Goal: Task Accomplishment & Management: Use online tool/utility

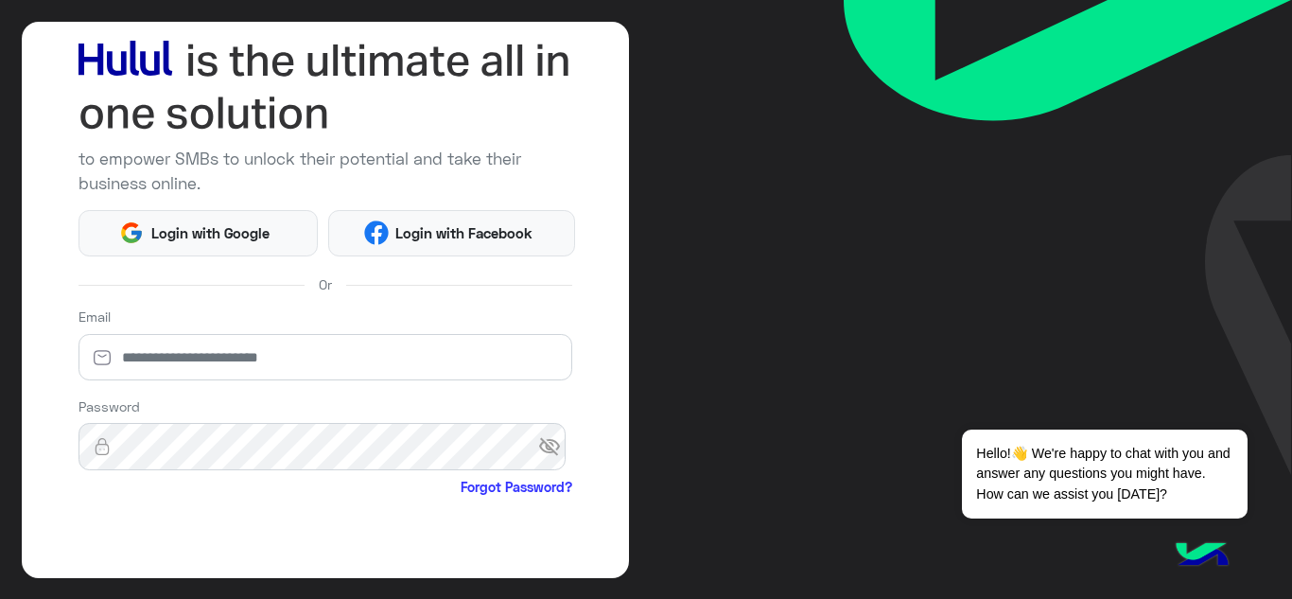
scroll to position [99, 0]
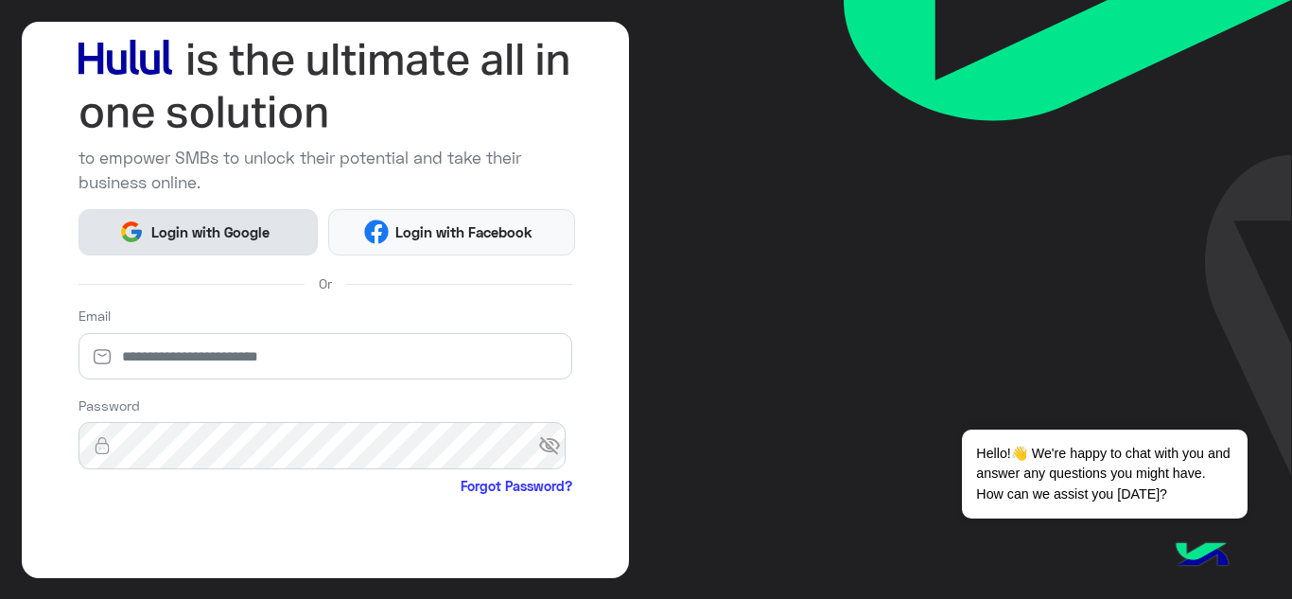
click at [217, 238] on span "Login with Google" at bounding box center [210, 232] width 132 height 22
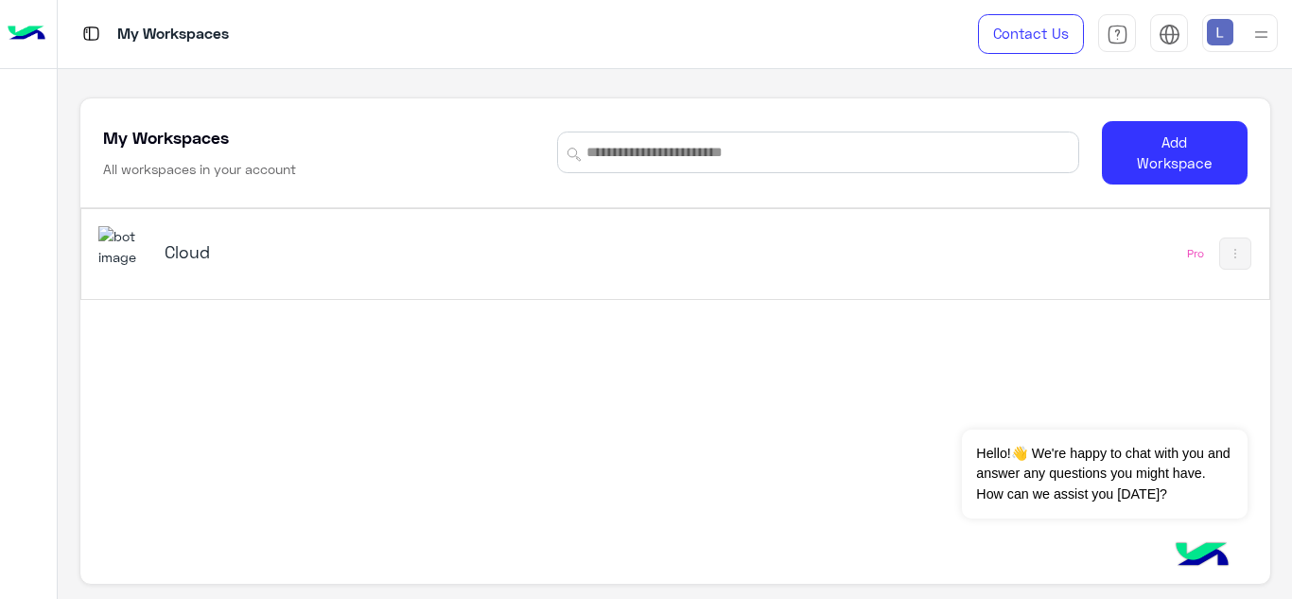
click at [341, 270] on div "Cloud" at bounding box center [443, 253] width 691 height 55
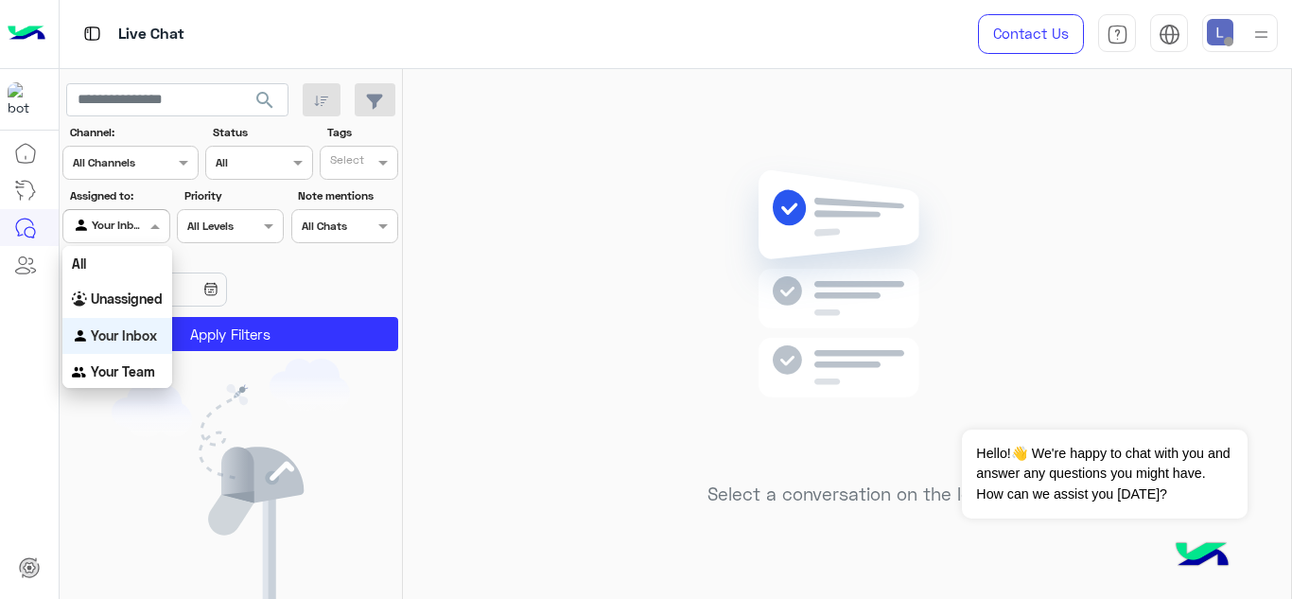
click at [112, 224] on input "text" at bounding box center [95, 224] width 44 height 17
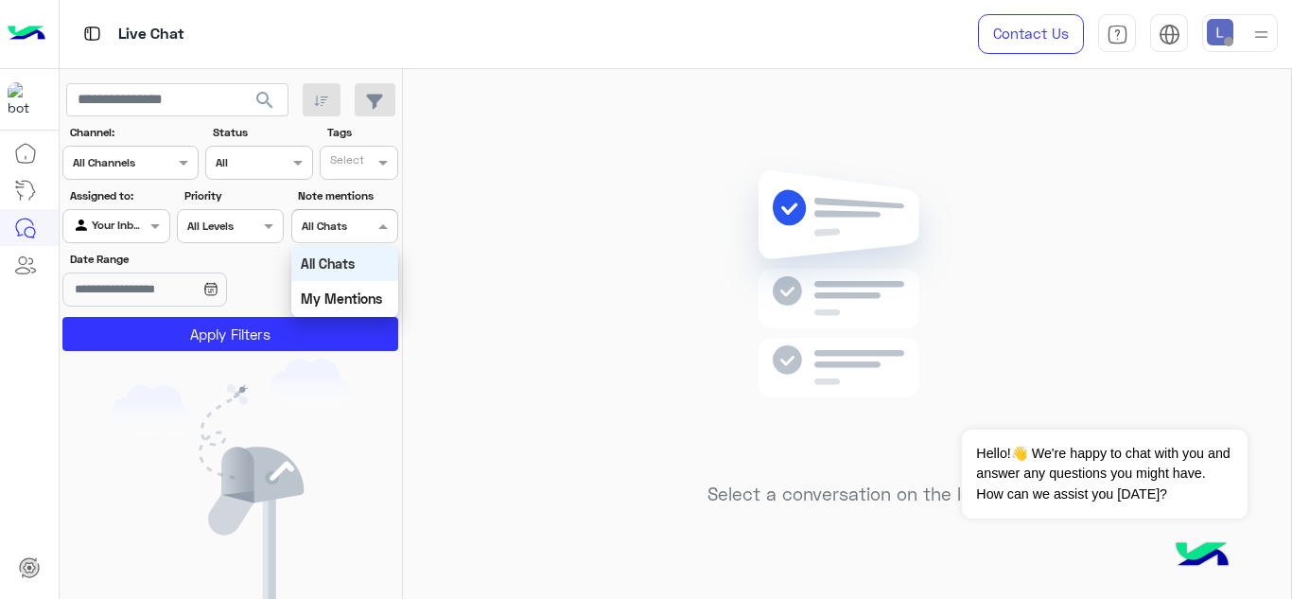
click at [312, 211] on div "Select All Chats" at bounding box center [344, 226] width 107 height 34
click at [335, 287] on div "My Mentions" at bounding box center [344, 298] width 107 height 35
click at [340, 232] on b "My Mentions" at bounding box center [336, 225] width 69 height 14
click at [343, 245] on section "Channel: Channel All Channels Status Channel All Tags Select Assigned to: Agent…" at bounding box center [231, 237] width 315 height 227
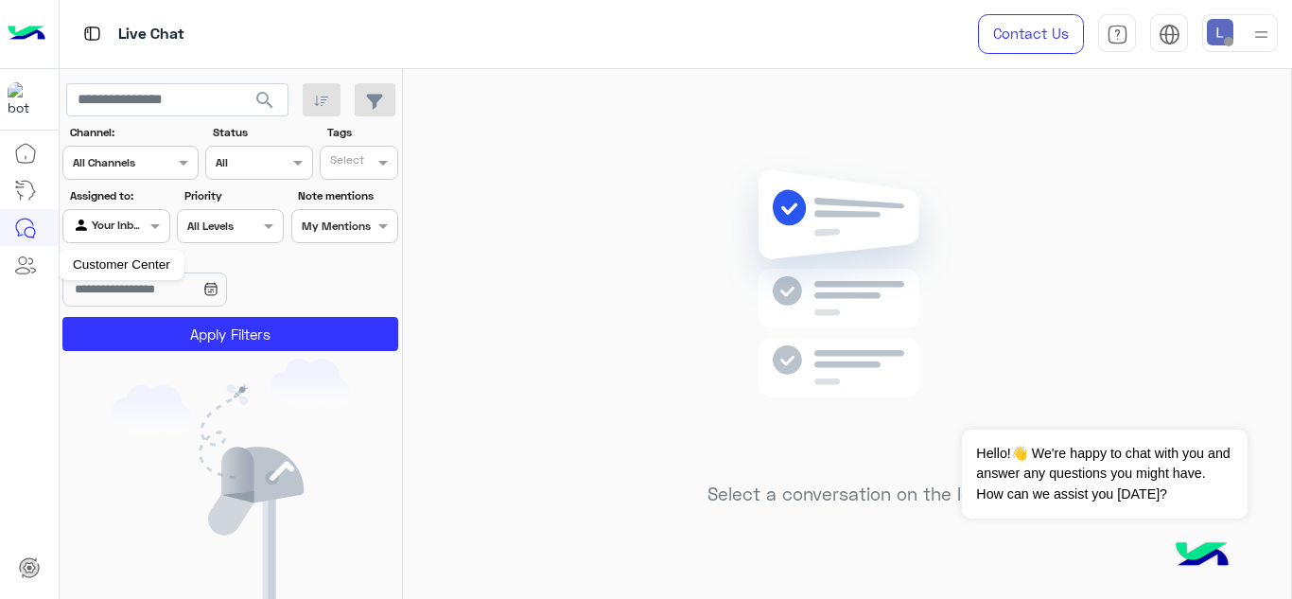
click at [33, 269] on icon at bounding box center [32, 265] width 7 height 14
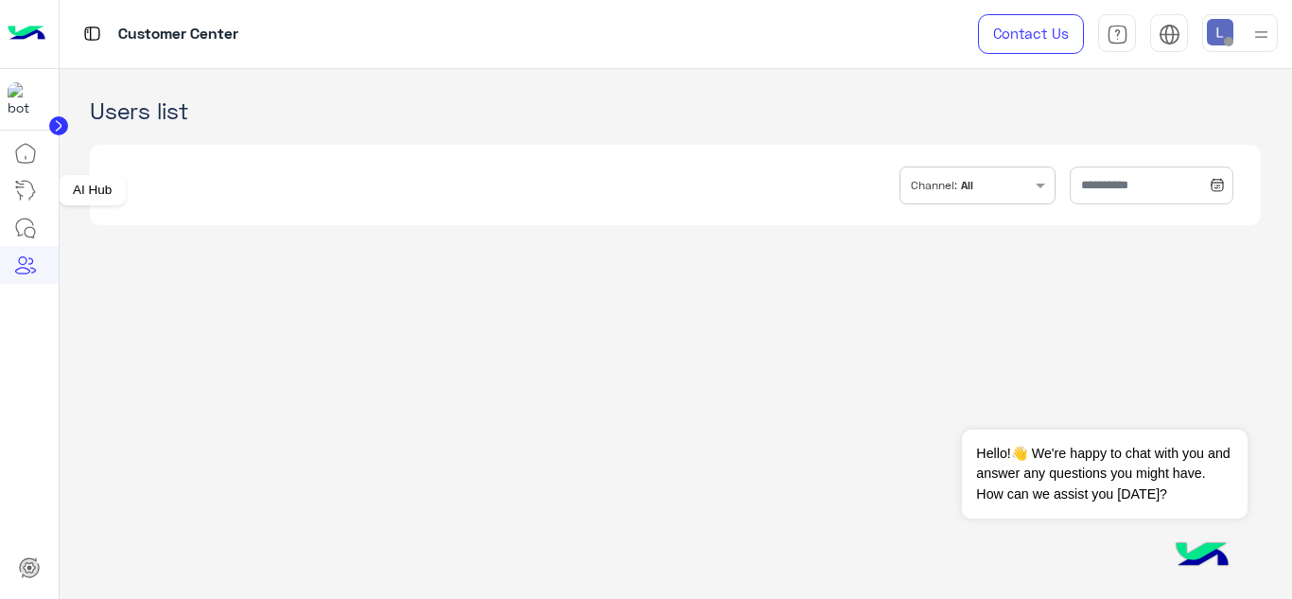
click at [16, 184] on icon at bounding box center [25, 190] width 23 height 23
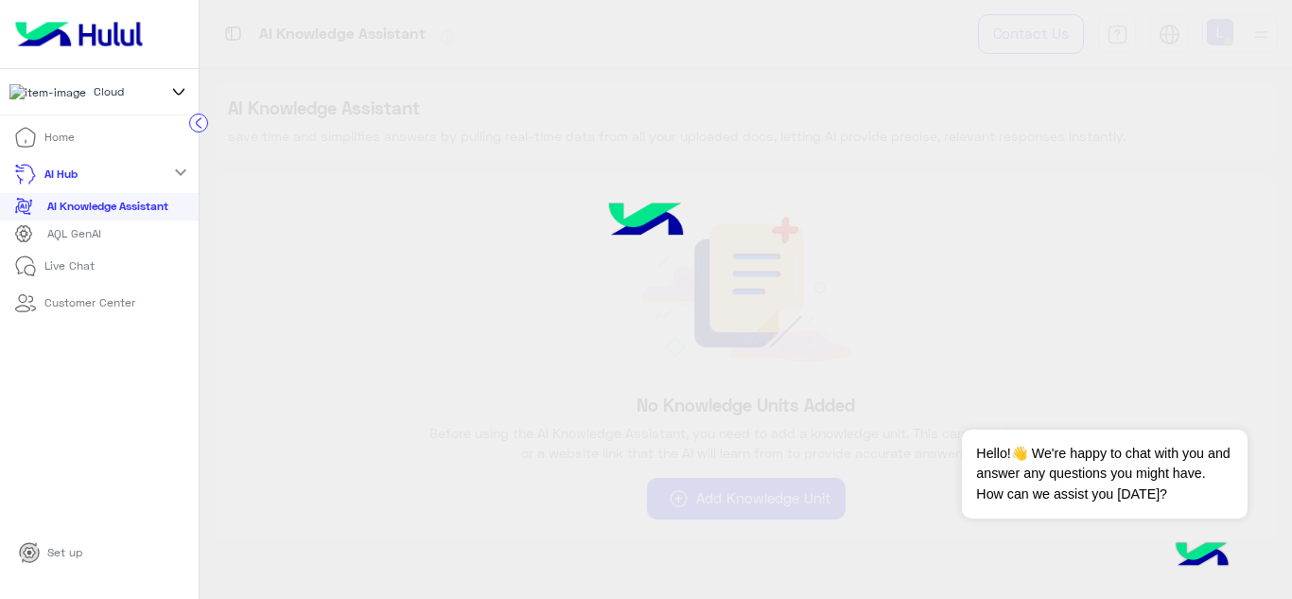
click at [23, 137] on icon at bounding box center [25, 137] width 19 height 19
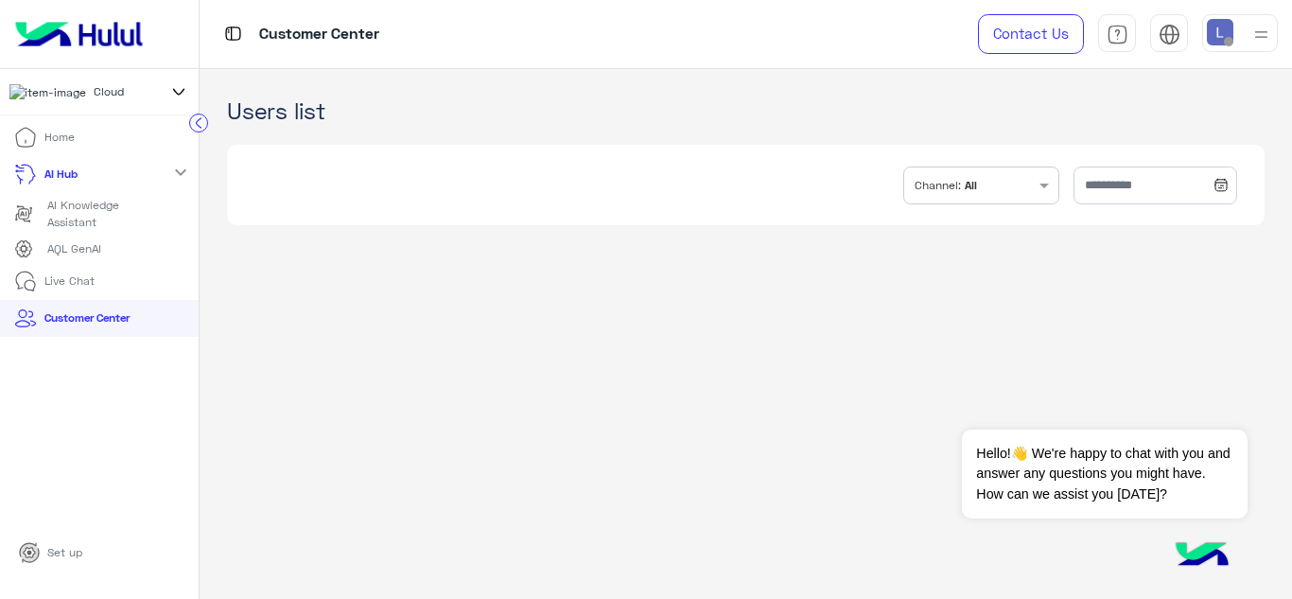
click at [68, 289] on p "Live Chat" at bounding box center [69, 280] width 50 height 17
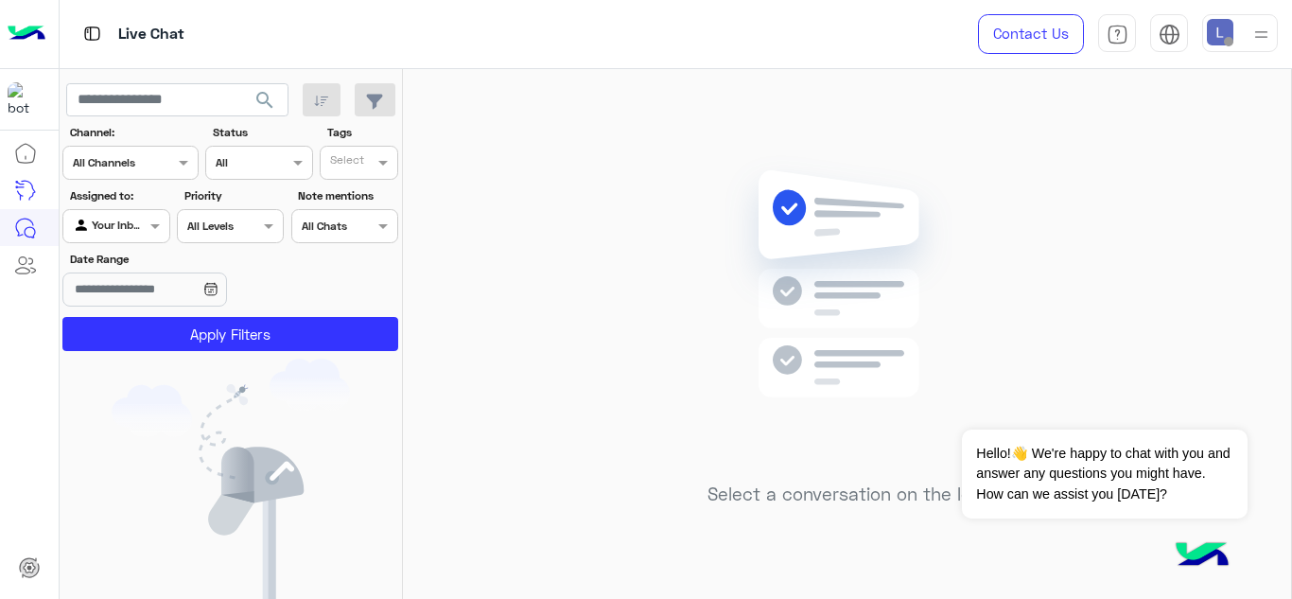
click at [970, 254] on img at bounding box center [846, 312] width 273 height 314
click at [413, 171] on div "Select a conversation on the left" at bounding box center [847, 337] width 888 height 537
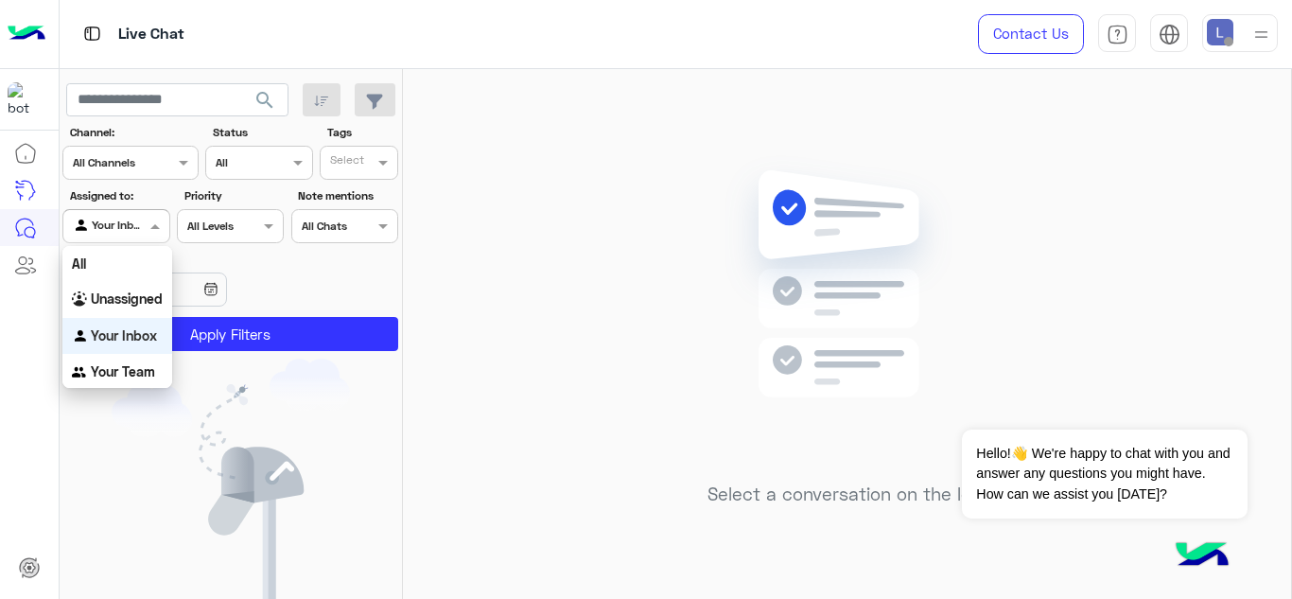
click at [96, 224] on input "text" at bounding box center [95, 224] width 44 height 17
click at [97, 286] on div "Unassigned" at bounding box center [117, 298] width 110 height 37
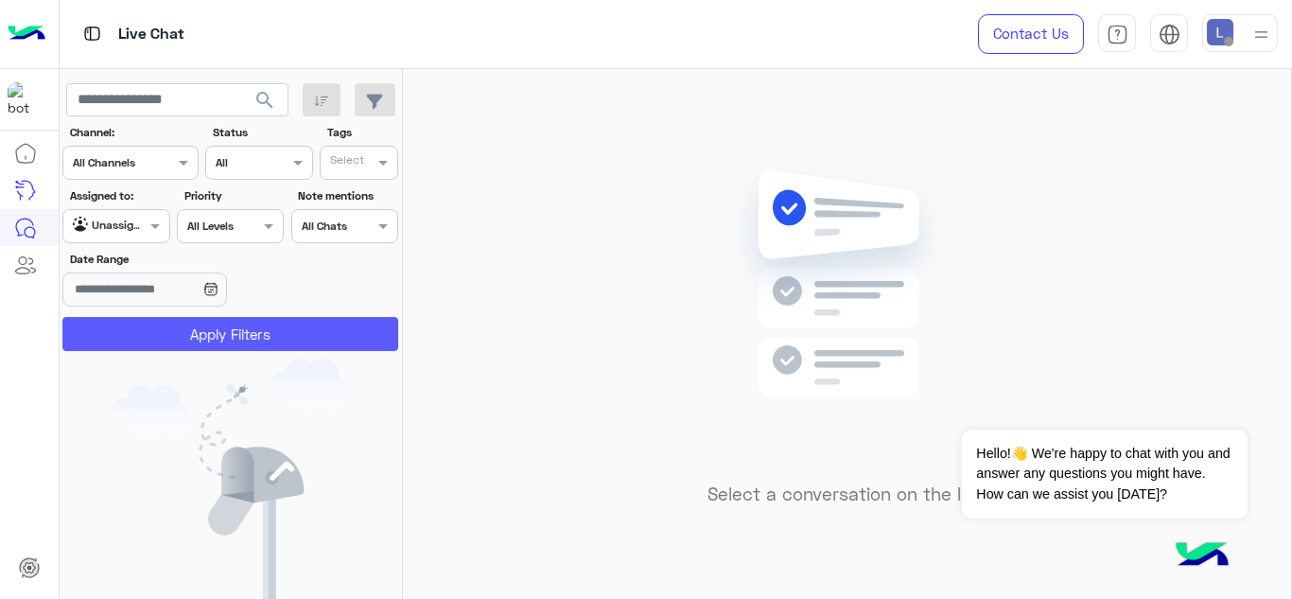
click at [122, 328] on button "Apply Filters" at bounding box center [230, 334] width 336 height 34
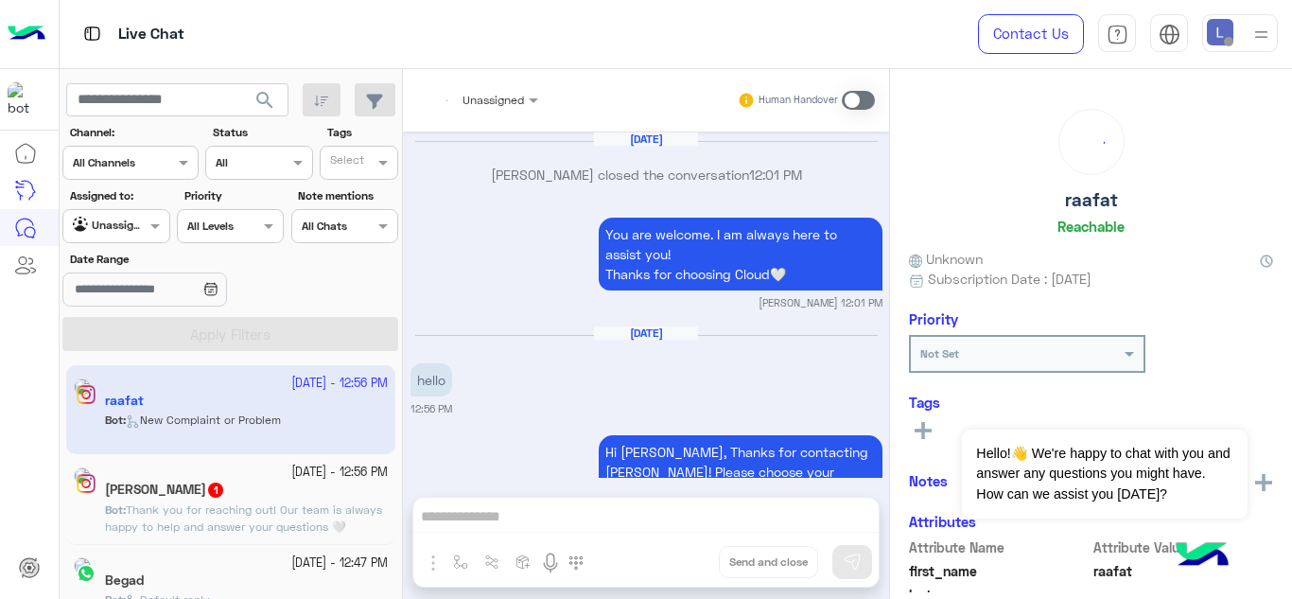
scroll to position [1237, 0]
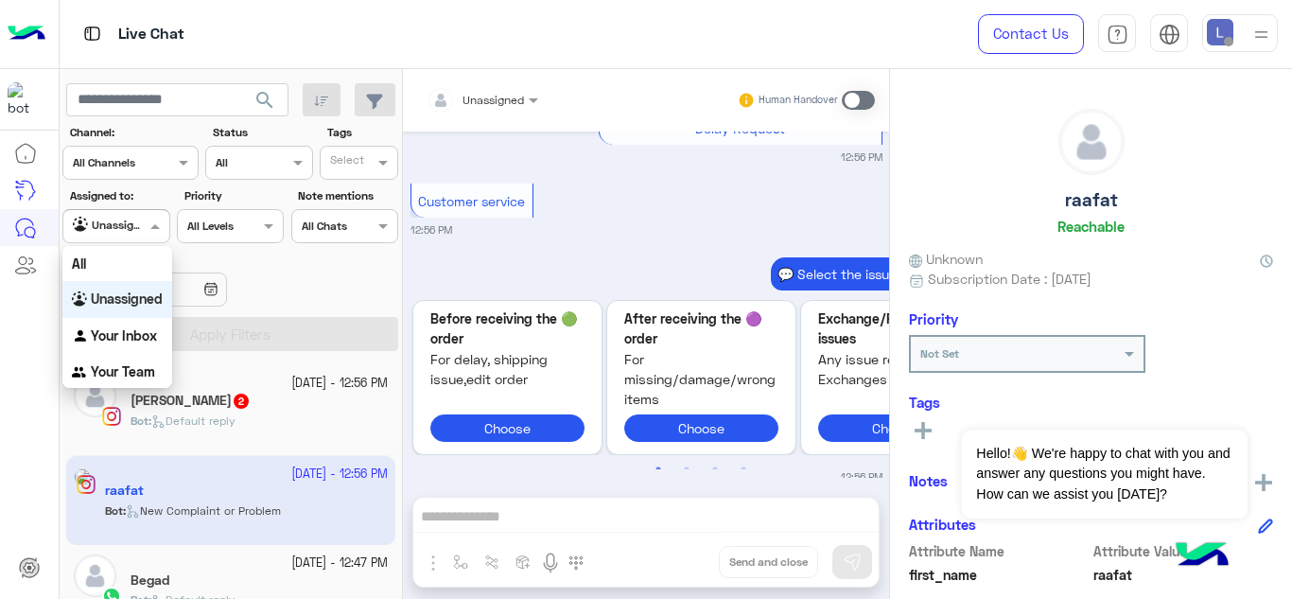
click at [113, 224] on input "text" at bounding box center [95, 224] width 44 height 17
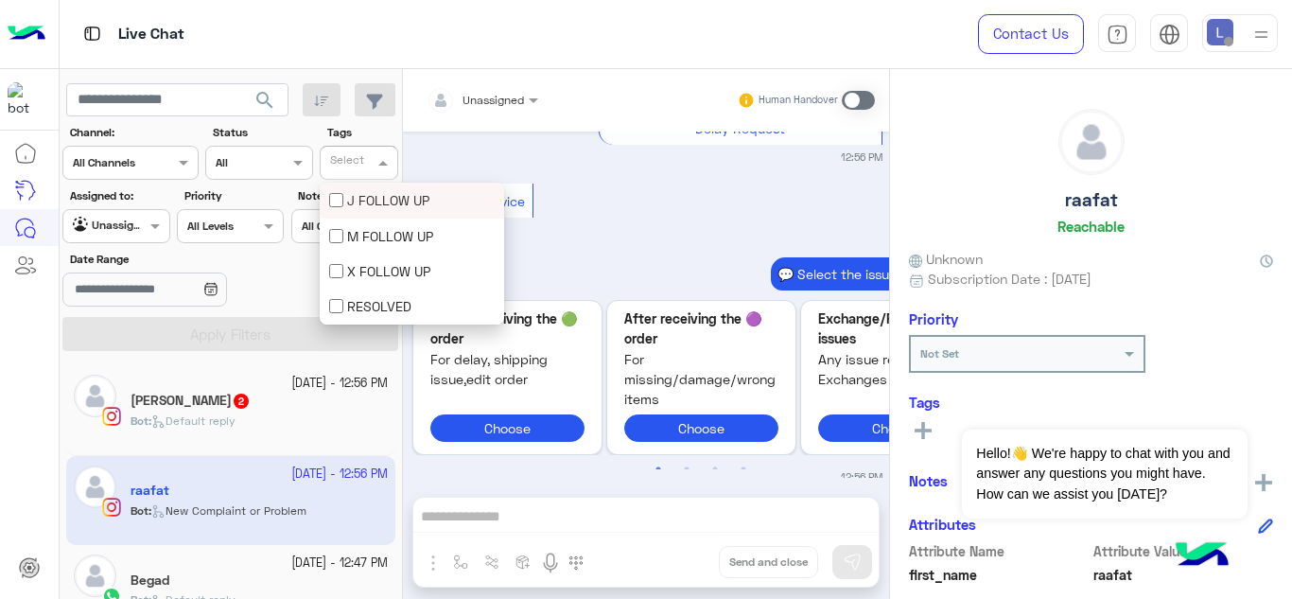
click at [347, 169] on input "text" at bounding box center [349, 164] width 39 height 17
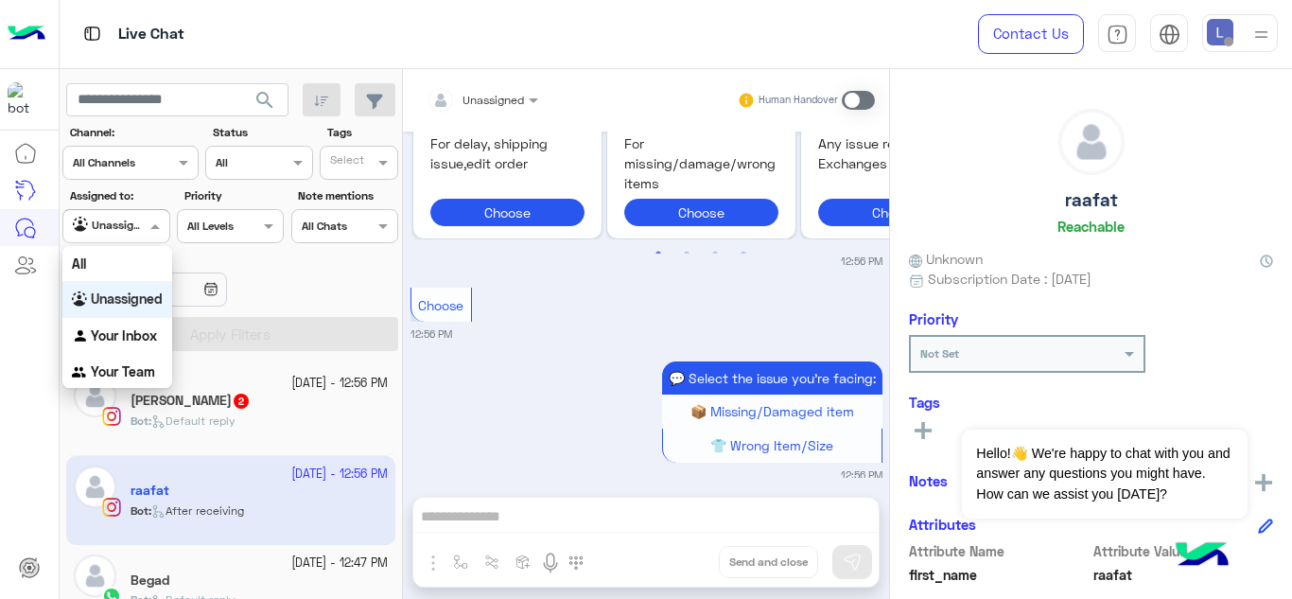
click at [148, 225] on span at bounding box center [158, 226] width 24 height 20
click at [94, 324] on b "Your Inbox" at bounding box center [124, 332] width 66 height 16
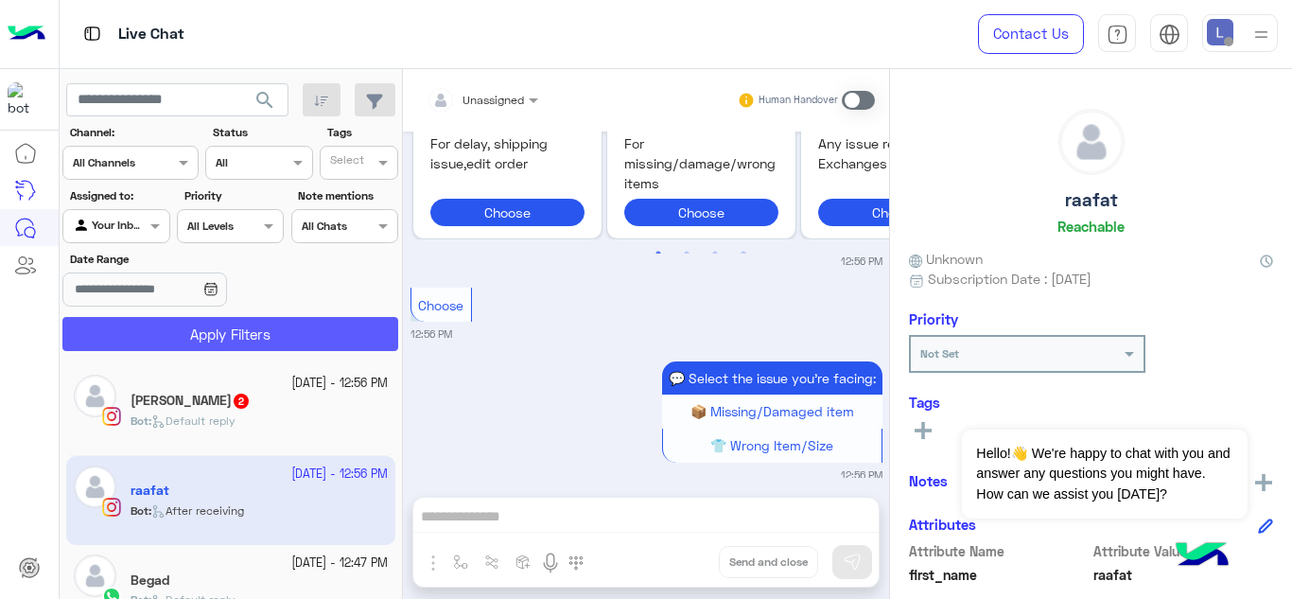
click at [94, 324] on button "Apply Filters" at bounding box center [230, 334] width 336 height 34
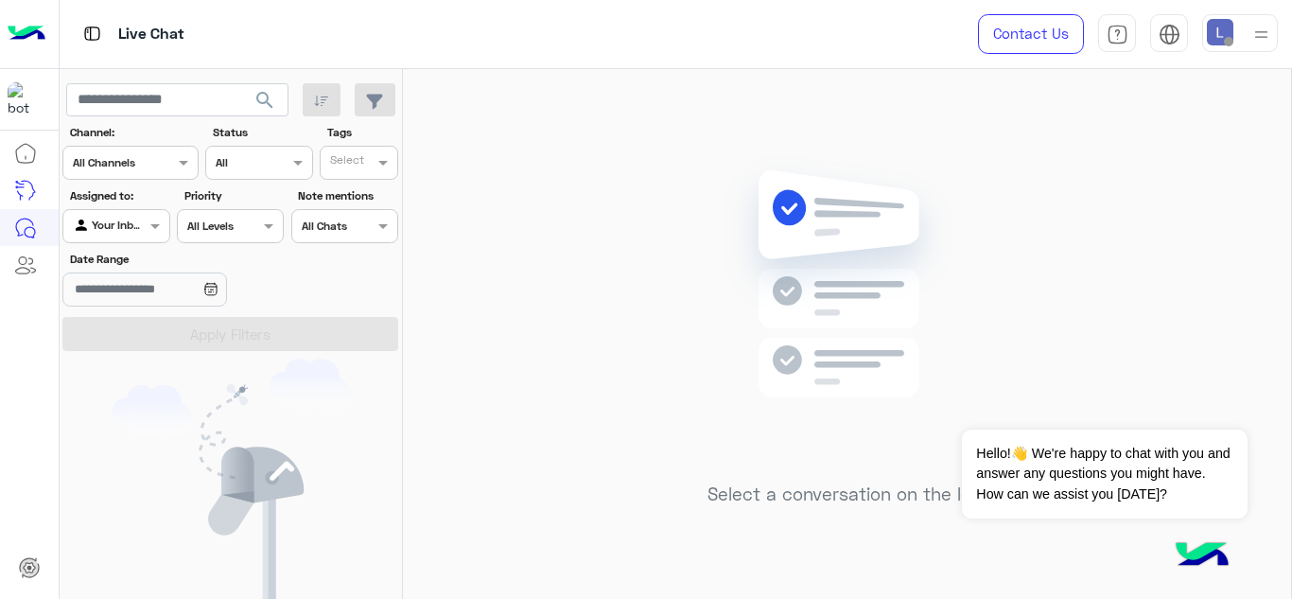
click at [1262, 36] on img at bounding box center [1261, 35] width 24 height 24
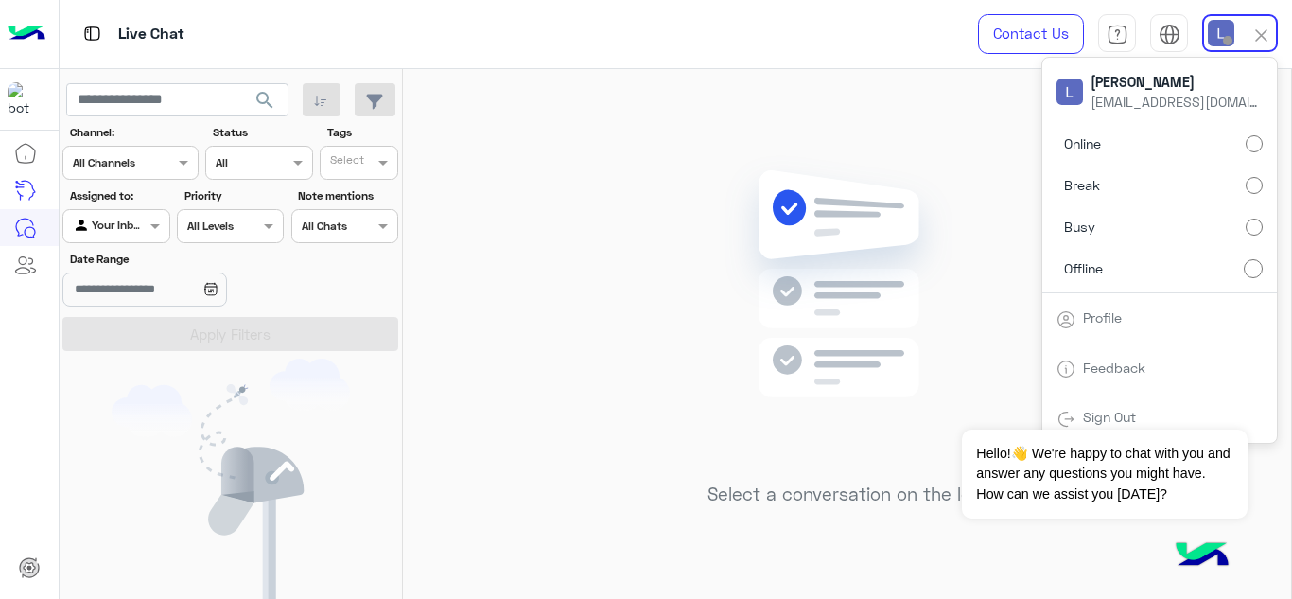
click at [1243, 148] on label "Online" at bounding box center [1159, 144] width 206 height 34
click at [856, 120] on div "Select a conversation on the left" at bounding box center [847, 337] width 888 height 537
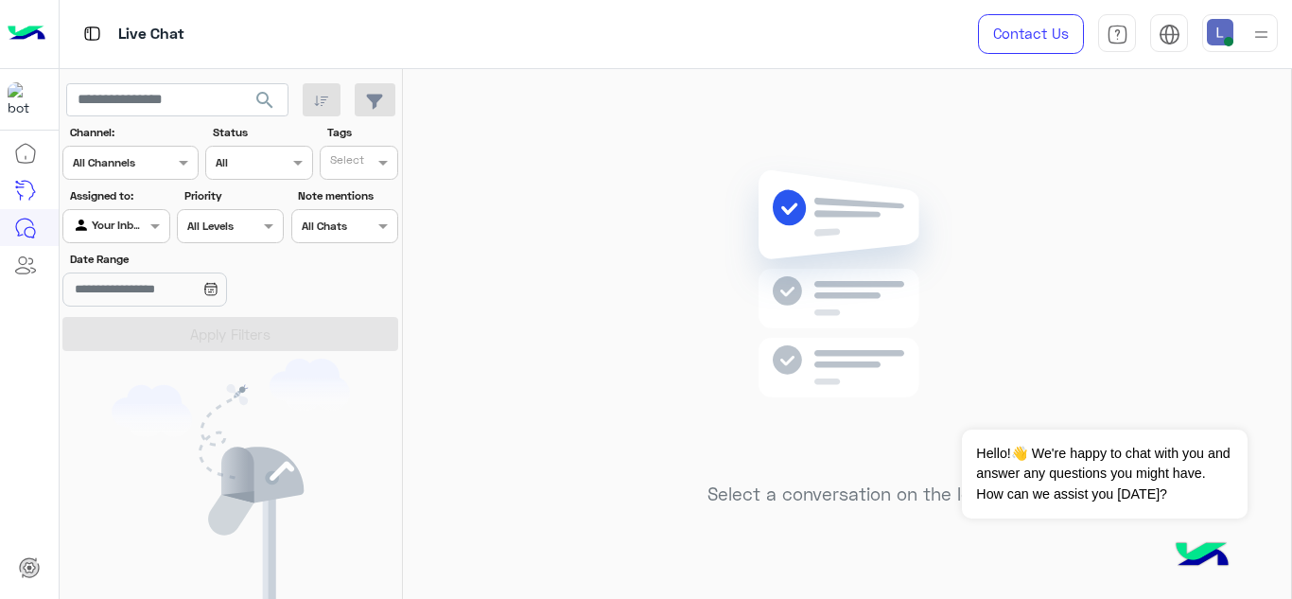
click at [1265, 23] on img at bounding box center [1261, 35] width 24 height 24
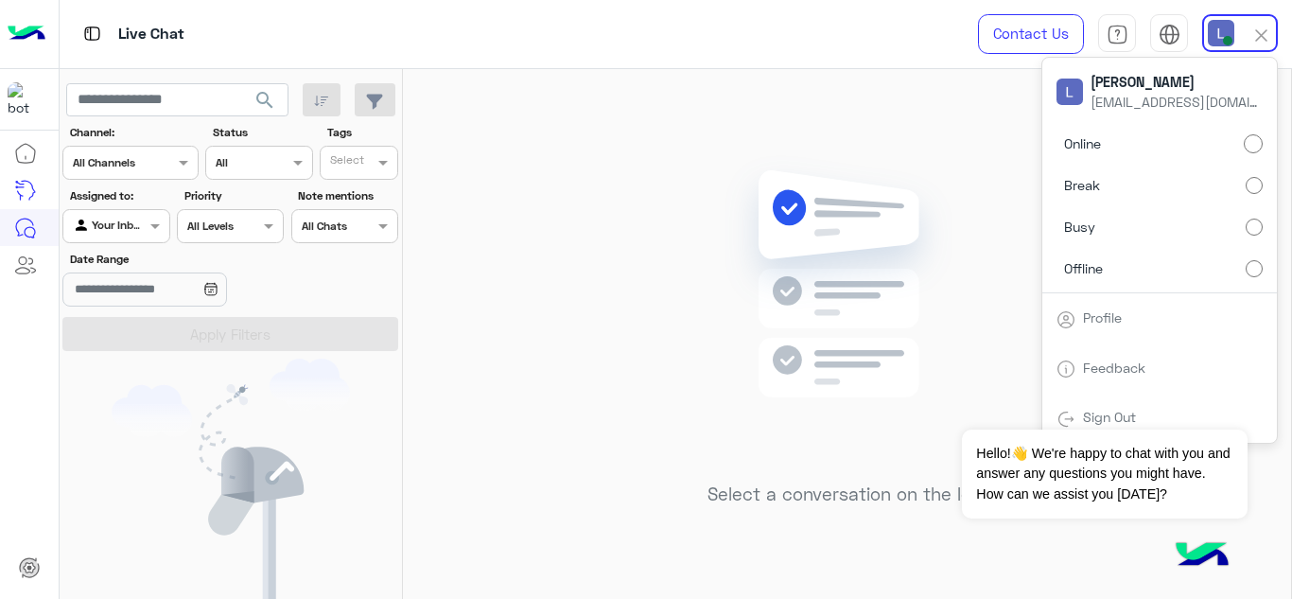
click at [562, 393] on div "Select a conversation on the left" at bounding box center [847, 337] width 888 height 537
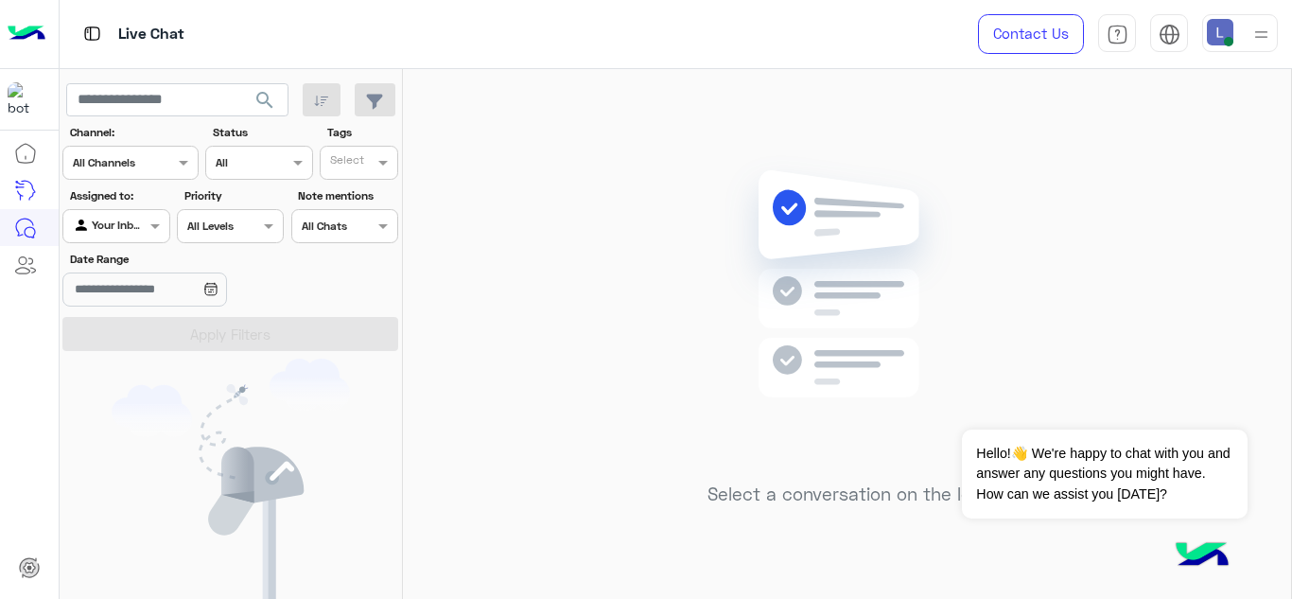
drag, startPoint x: 1252, startPoint y: 44, endPoint x: 1267, endPoint y: 31, distance: 20.1
click at [1267, 31] on img at bounding box center [1261, 35] width 24 height 24
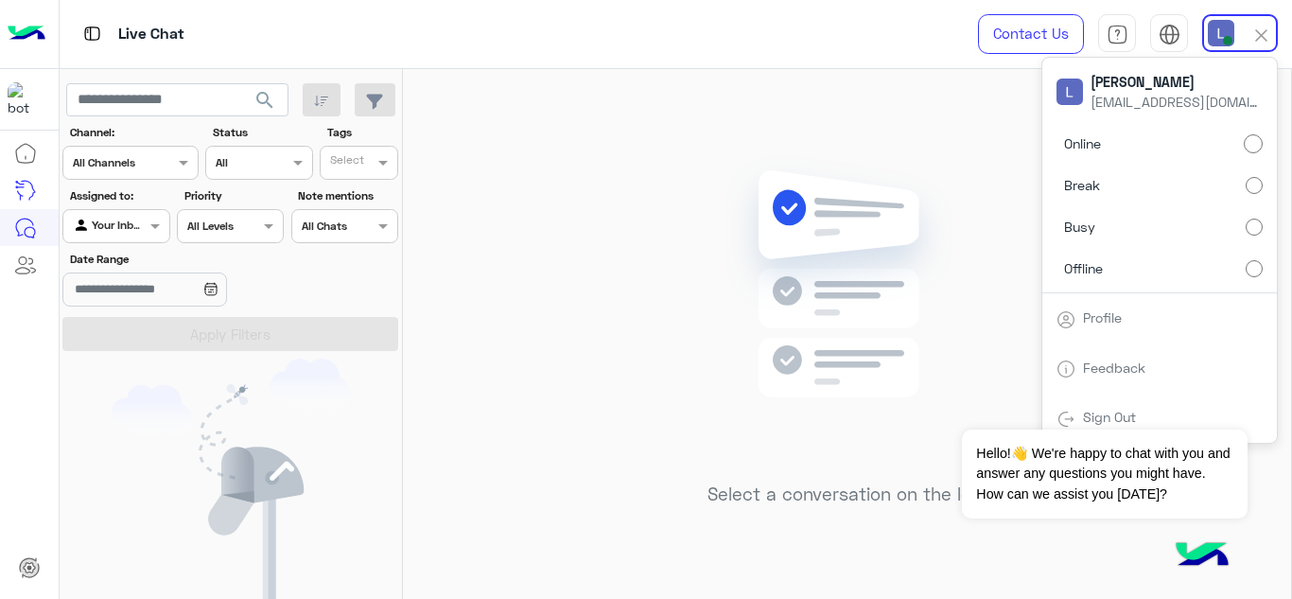
click at [1267, 31] on img at bounding box center [1261, 36] width 22 height 22
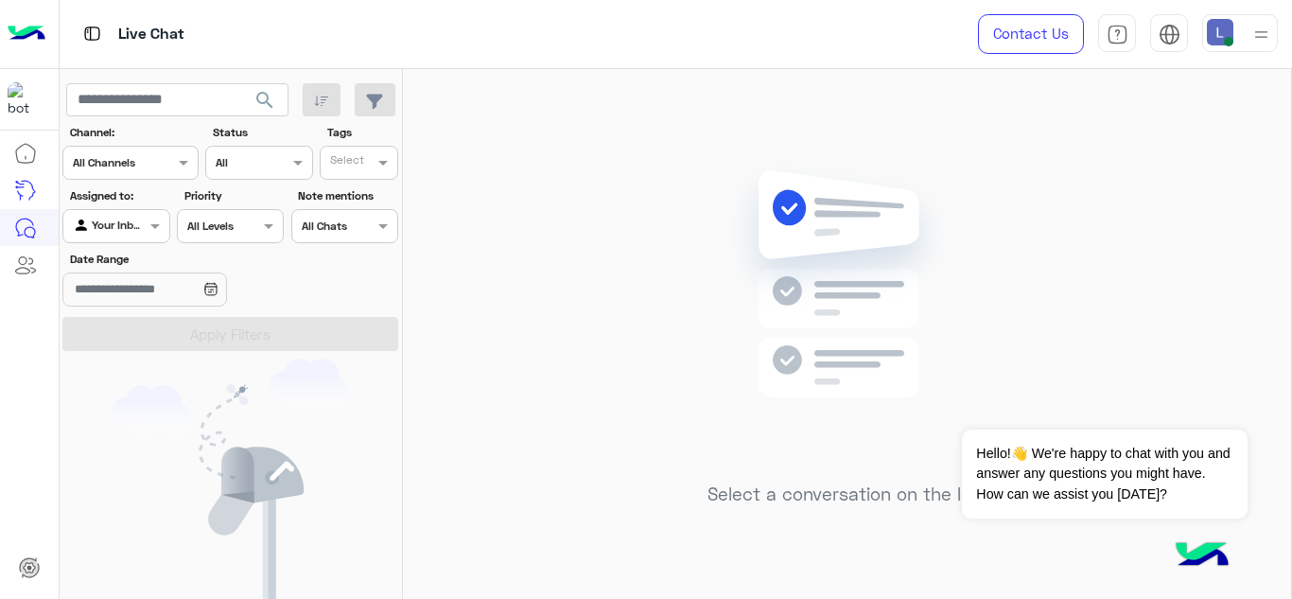
click at [1269, 32] on img at bounding box center [1261, 35] width 24 height 24
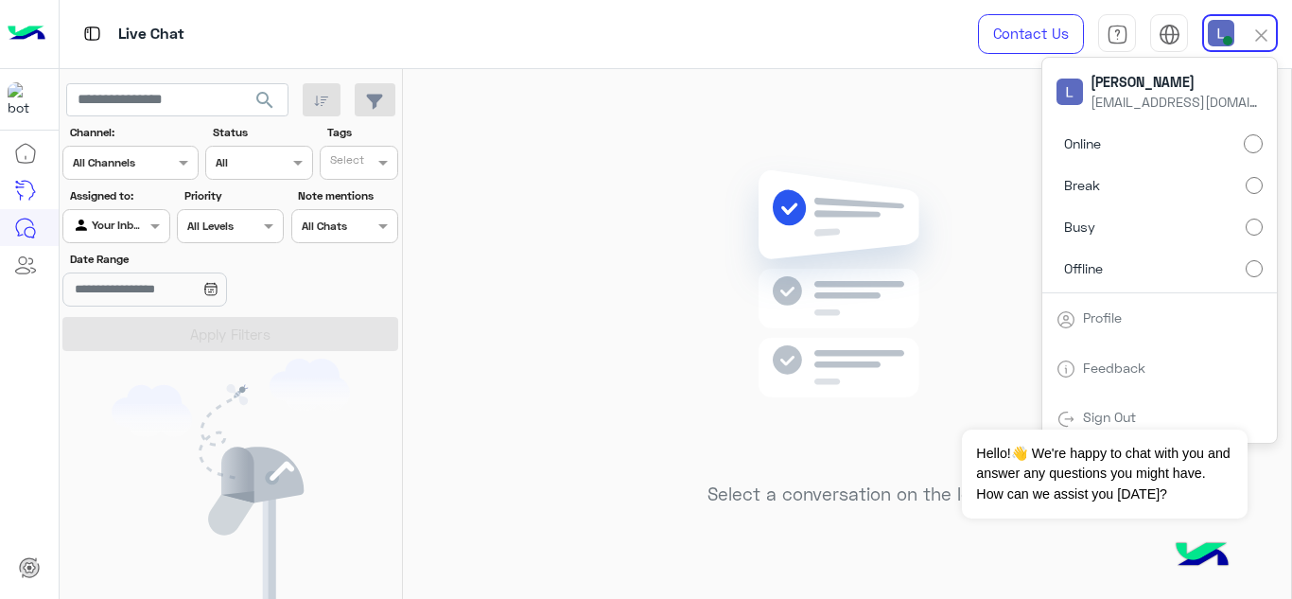
click at [1266, 232] on div "Online Break Busy Offline" at bounding box center [1159, 210] width 235 height 166
